Goal: Transaction & Acquisition: Purchase product/service

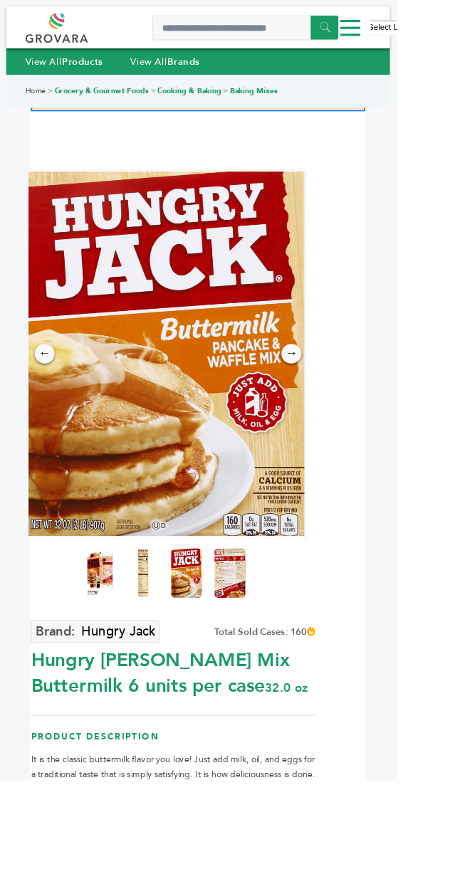
click at [275, 427] on img at bounding box center [189, 406] width 320 height 419
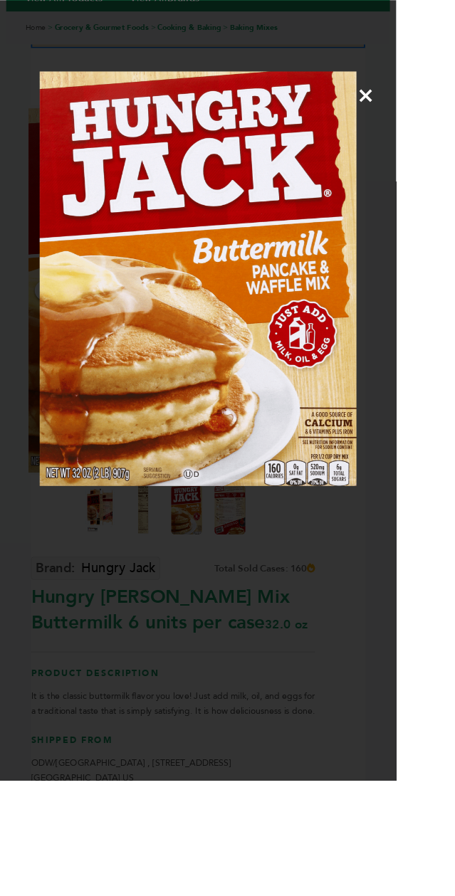
scroll to position [73, 0]
click at [361, 357] on img at bounding box center [228, 320] width 364 height 476
click at [430, 129] on span "×" at bounding box center [419, 110] width 19 height 40
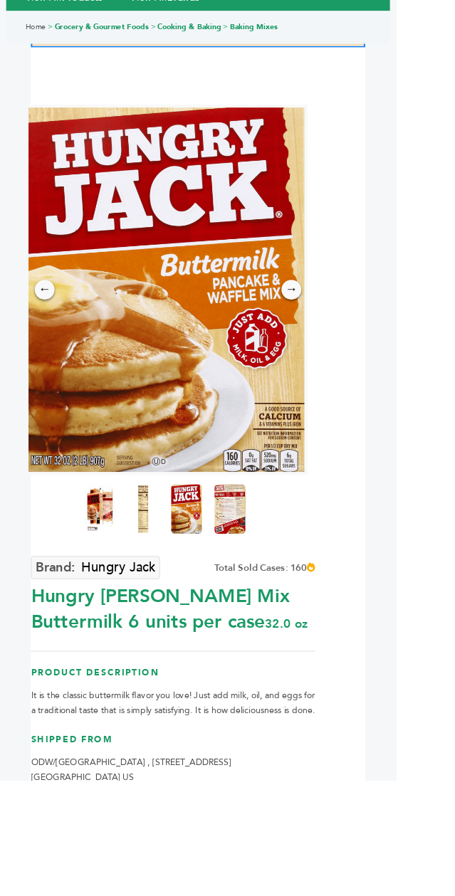
scroll to position [0, 0]
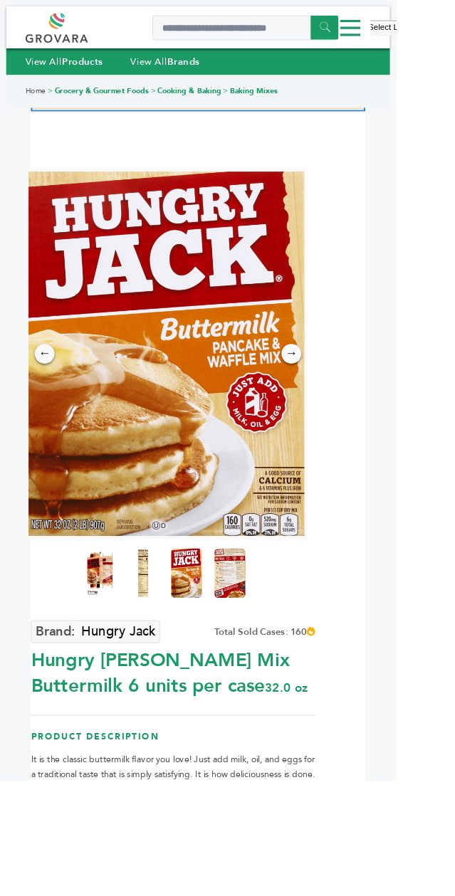
click at [226, 666] on img at bounding box center [214, 658] width 36 height 57
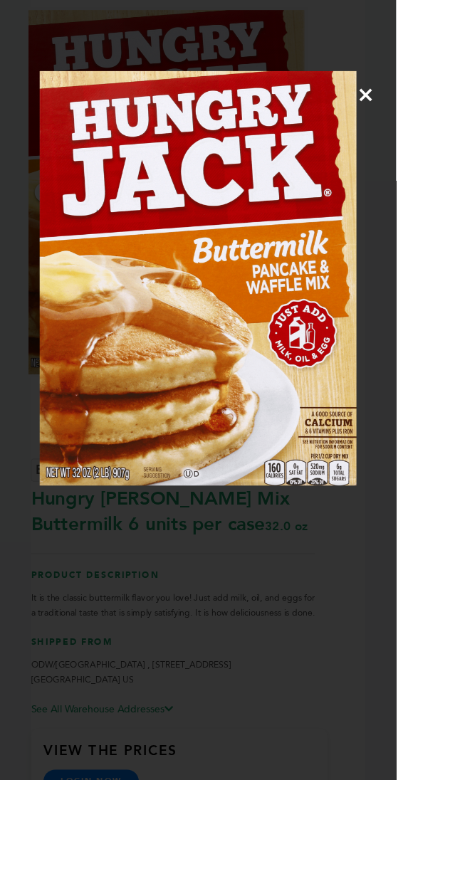
scroll to position [203, 0]
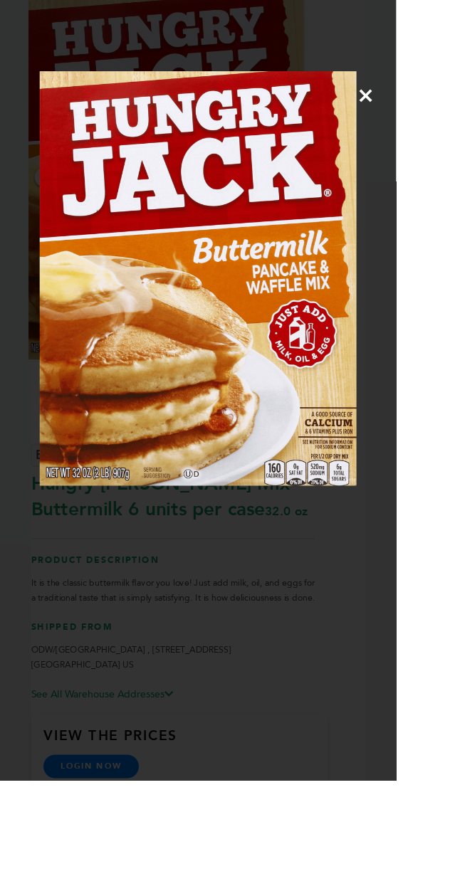
click at [430, 125] on span "×" at bounding box center [419, 110] width 19 height 40
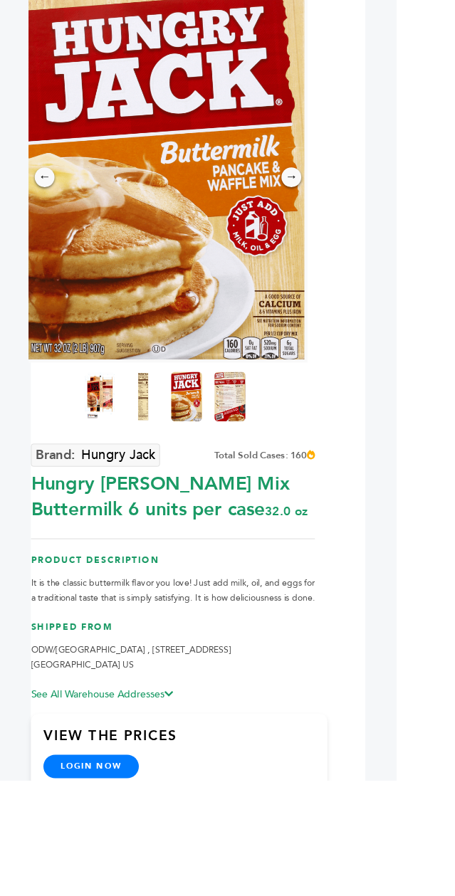
click at [270, 484] on img at bounding box center [264, 455] width 36 height 57
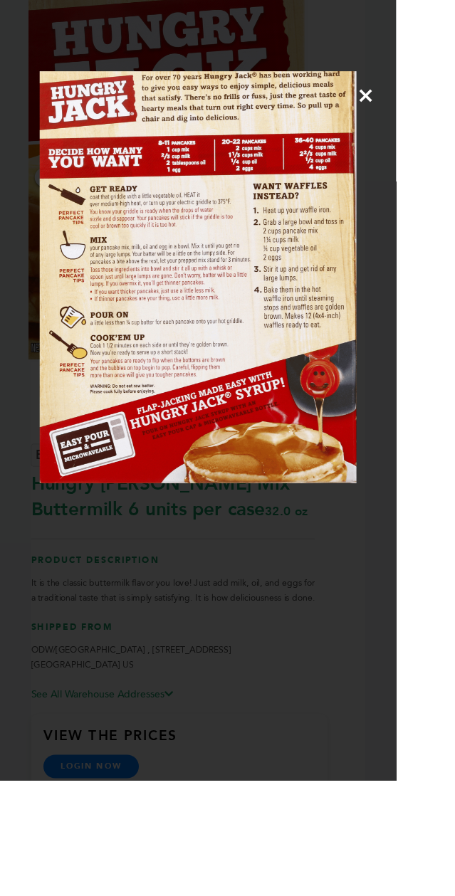
click at [430, 124] on span "×" at bounding box center [419, 110] width 19 height 40
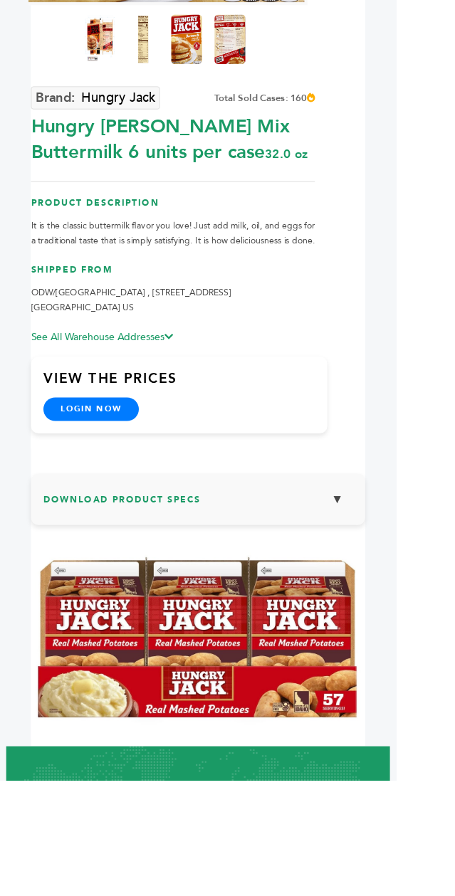
scroll to position [612, 0]
click at [95, 484] on link "login now" at bounding box center [105, 470] width 110 height 27
